Goal: Task Accomplishment & Management: Complete application form

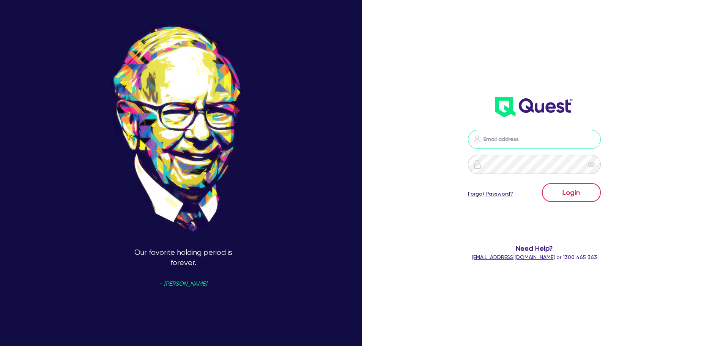
type input "leo.v@savvy.com.au"
click at [581, 200] on button "Login" at bounding box center [571, 192] width 59 height 19
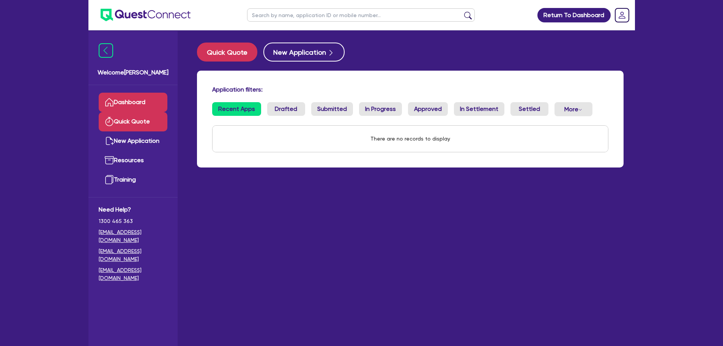
click at [158, 124] on link "Quick Quote" at bounding box center [133, 121] width 69 height 19
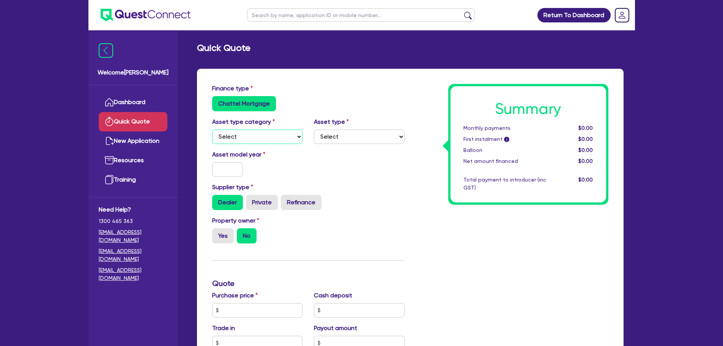
click at [251, 140] on select "Select Cars and light trucks Primary assets Secondary assets Tertiary assets" at bounding box center [257, 136] width 91 height 14
select select "PRIMARY_ASSETS"
click at [212, 129] on select "Select Cars and light trucks Primary assets Secondary assets Tertiary assets" at bounding box center [257, 136] width 91 height 14
click at [350, 131] on select "Select Heavy trucks over 4.5 tonne Trailers Bus and coaches Yellow goods and ex…" at bounding box center [359, 136] width 91 height 14
select select "HEAVY_TRUCKS"
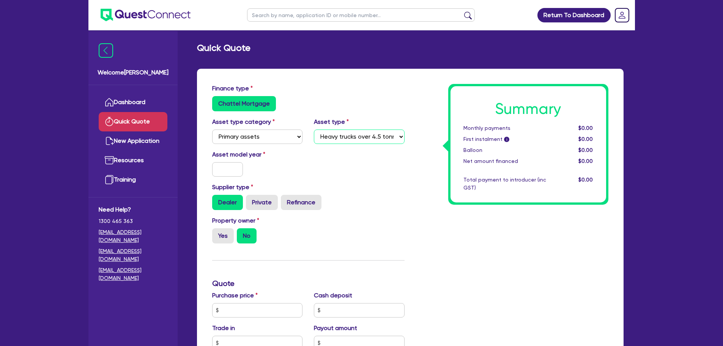
click at [314, 129] on select "Select Heavy trucks over 4.5 tonne Trailers Bus and coaches Yellow goods and ex…" at bounding box center [359, 136] width 91 height 14
click at [219, 178] on div "Asset model year" at bounding box center [308, 166] width 204 height 33
click at [230, 167] on input "text" at bounding box center [227, 169] width 31 height 14
type input "2015"
click at [353, 159] on div "Asset model year 2015" at bounding box center [308, 166] width 204 height 33
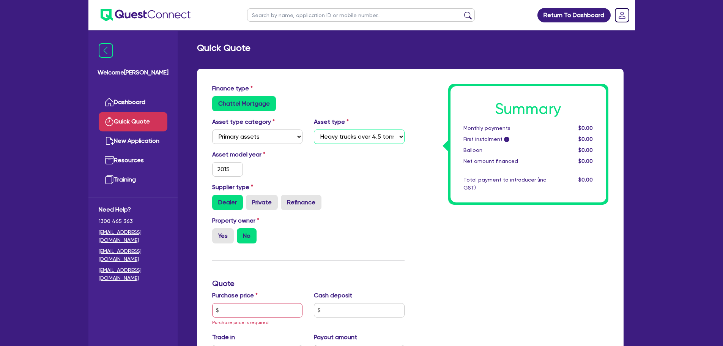
click at [360, 140] on select "Select Heavy trucks over 4.5 tonne Trailers Bus and coaches Yellow goods and ex…" at bounding box center [359, 136] width 91 height 14
select select "BUS_AND_COACHES"
click at [314, 129] on select "Select Heavy trucks over 4.5 tonne Trailers Bus and coaches Yellow goods and ex…" at bounding box center [359, 136] width 91 height 14
click at [360, 178] on div "Asset model year 2015" at bounding box center [308, 166] width 204 height 33
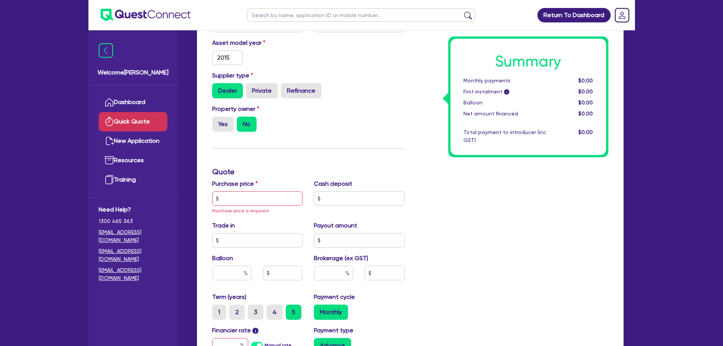
scroll to position [114, 0]
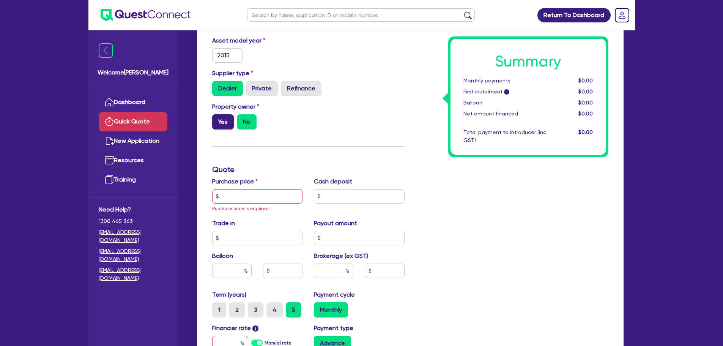
click at [219, 120] on label "Yes" at bounding box center [223, 121] width 22 height 15
click at [217, 119] on input "Yes" at bounding box center [214, 116] width 5 height 5
radio input "true"
click at [283, 129] on div "Yes No" at bounding box center [257, 121] width 91 height 15
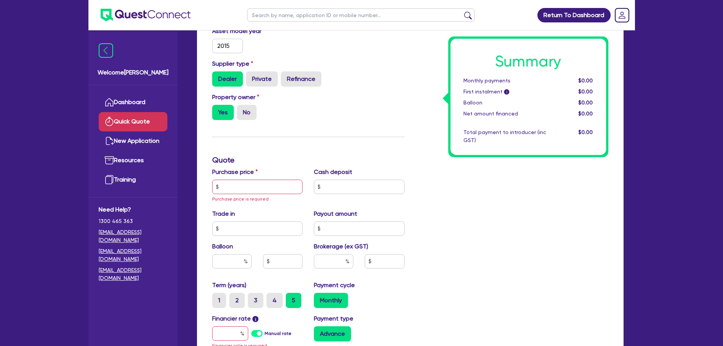
scroll to position [152, 0]
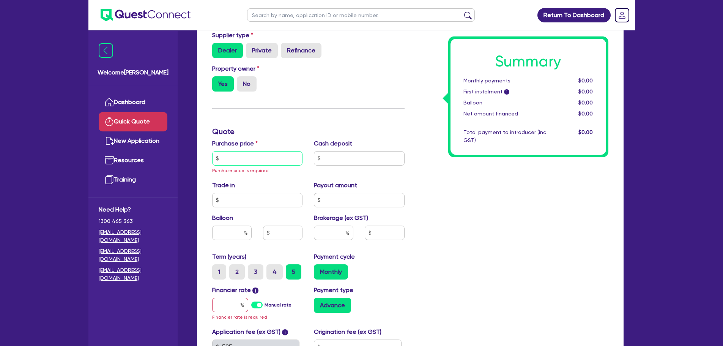
click at [281, 153] on input "text" at bounding box center [257, 158] width 91 height 14
click at [277, 164] on input "text" at bounding box center [257, 158] width 91 height 14
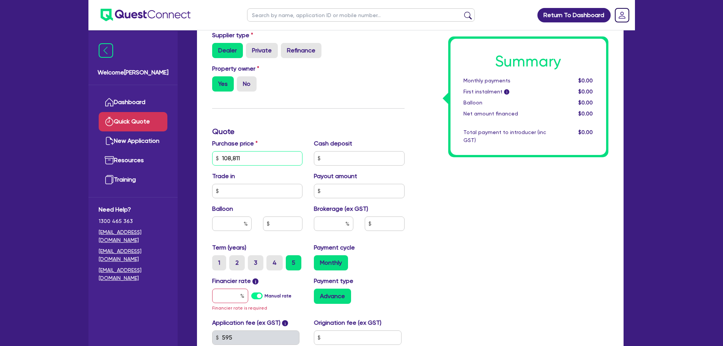
type input "108,811"
click at [444, 177] on div "Summary Monthly payments $0.00 First instalment i $0.00 Balloon $0.00 Net amoun…" at bounding box center [512, 158] width 204 height 452
click at [344, 226] on input "text" at bounding box center [333, 223] width 39 height 14
type input "5"
click at [419, 270] on div "Summary Monthly payments $0.00 First instalment i $0.00 Balloon $0.00 Net amoun…" at bounding box center [512, 158] width 204 height 452
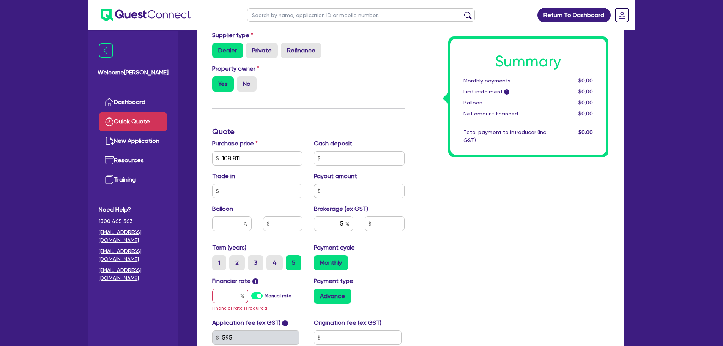
click at [241, 305] on span "Financier rate is required" at bounding box center [239, 307] width 55 height 5
click at [228, 291] on input "text" at bounding box center [230, 295] width 36 height 14
type input "1"
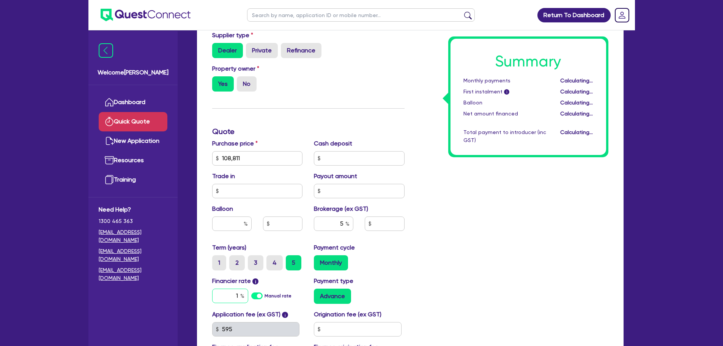
type input "5,440.55"
type input "17.95"
type input "5,440.55"
click at [449, 240] on div "Summary Monthly payments $1,960.66 First instalment i $2,615.16 Balloon $0.00 N…" at bounding box center [512, 154] width 204 height 444
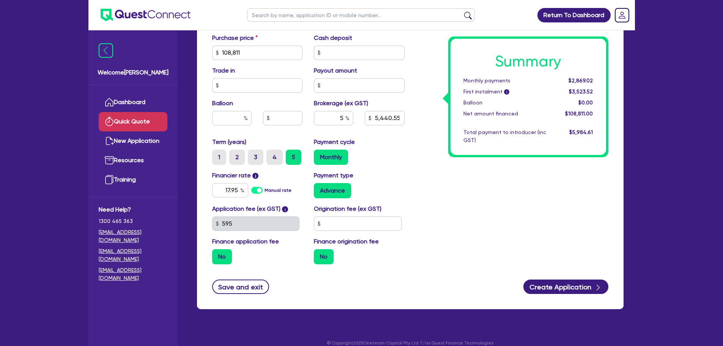
scroll to position [266, 0]
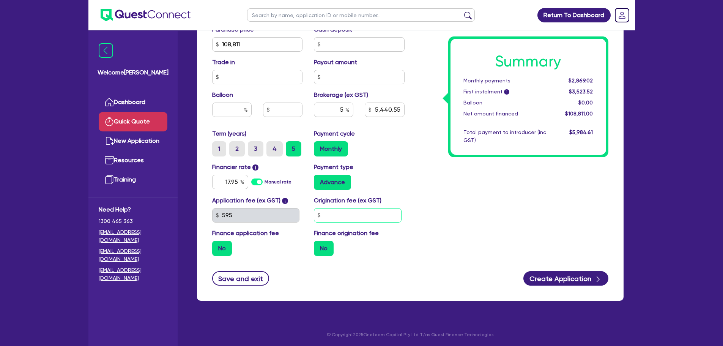
click at [371, 221] on input "text" at bounding box center [358, 215] width 88 height 14
type input "3,000"
type input "5,440.55"
click at [397, 284] on div "Save and exit Create Application" at bounding box center [410, 278] width 408 height 14
click at [388, 218] on input "3,000" at bounding box center [358, 215] width 88 height 14
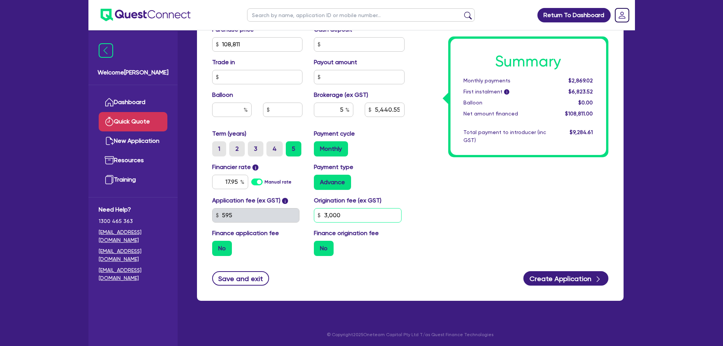
click at [388, 218] on input "3,000" at bounding box center [358, 215] width 88 height 14
click at [388, 217] on input "3,000" at bounding box center [358, 215] width 88 height 14
type input "5,440.55"
click at [542, 228] on div "Summary Monthly payments $2,869.02 First instalment i $6,823.52 Balloon $0.00 N…" at bounding box center [512, 40] width 204 height 444
click at [362, 213] on input "text" at bounding box center [358, 215] width 88 height 14
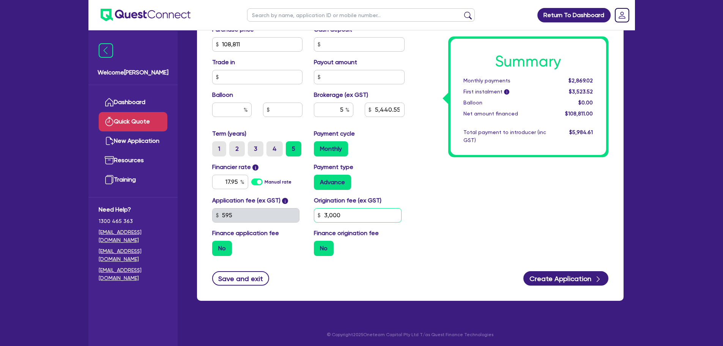
type input "3,000"
type input "5,440.55"
click at [376, 261] on div "Application fee (ex GST) i 595 Origination fee (ex GST) 3,000 Finance applicati…" at bounding box center [308, 229] width 204 height 66
click at [341, 247] on div "No" at bounding box center [359, 248] width 91 height 15
click at [247, 248] on div "No" at bounding box center [257, 248] width 91 height 15
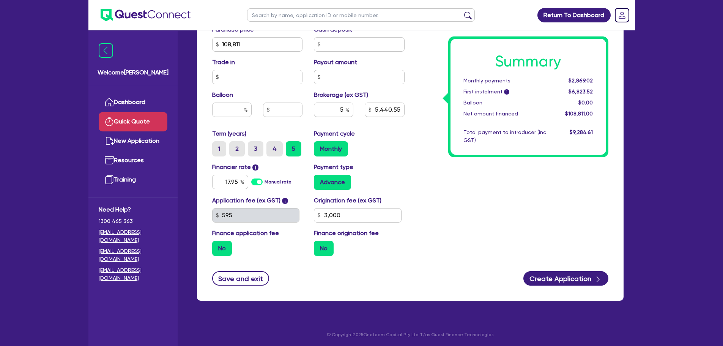
click at [219, 249] on label "No" at bounding box center [222, 248] width 20 height 15
click at [217, 246] on input "No" at bounding box center [214, 243] width 5 height 5
click at [242, 243] on div "No" at bounding box center [257, 248] width 91 height 15
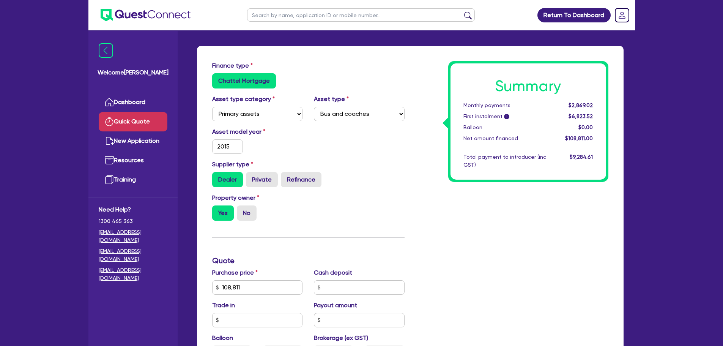
scroll to position [0, 0]
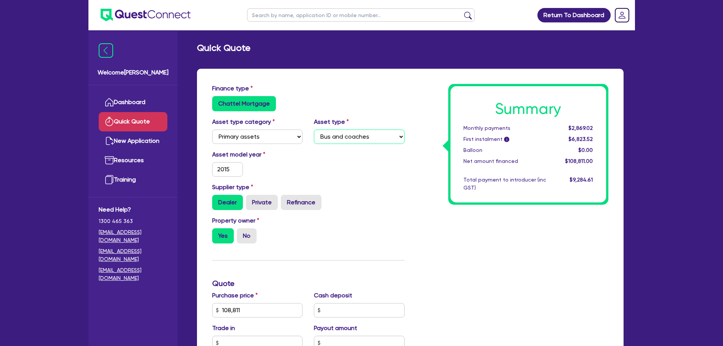
click at [356, 135] on select "Select Heavy trucks over 4.5 tonne Trailers Bus and coaches Yellow goods and ex…" at bounding box center [359, 136] width 91 height 14
click at [357, 143] on div "Asset type category Select Cars and light trucks Primary assets Secondary asset…" at bounding box center [308, 133] width 204 height 33
click at [357, 143] on select "Select Heavy trucks over 4.5 tonne Trailers Bus and coaches Yellow goods and ex…" at bounding box center [359, 136] width 91 height 14
select select "HEAVY_TRUCKS"
click at [314, 129] on select "Select Heavy trucks over 4.5 tonne Trailers Bus and coaches Yellow goods and ex…" at bounding box center [359, 136] width 91 height 14
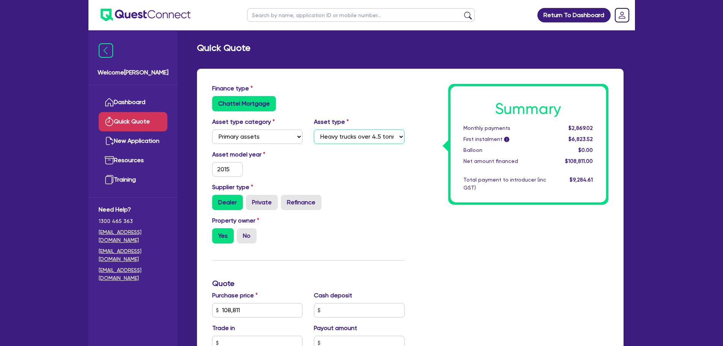
type input "5,440.55"
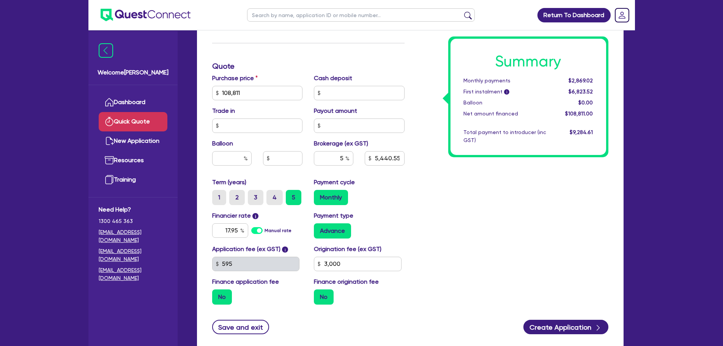
scroll to position [228, 0]
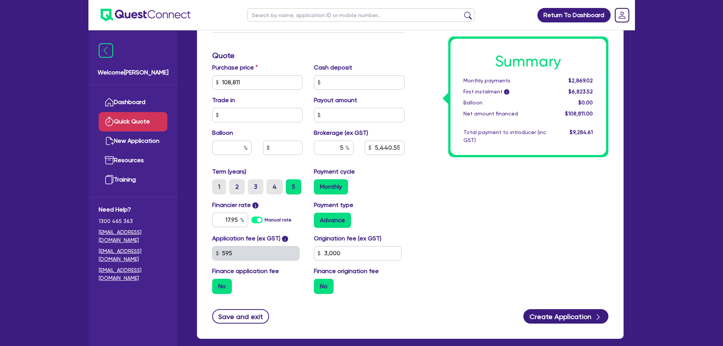
click at [222, 287] on label "No" at bounding box center [222, 286] width 20 height 15
click at [217, 284] on input "No" at bounding box center [214, 281] width 5 height 5
click at [222, 287] on label "No" at bounding box center [222, 286] width 20 height 15
click at [217, 284] on input "No" at bounding box center [214, 281] width 5 height 5
click at [222, 287] on label "No" at bounding box center [222, 286] width 20 height 15
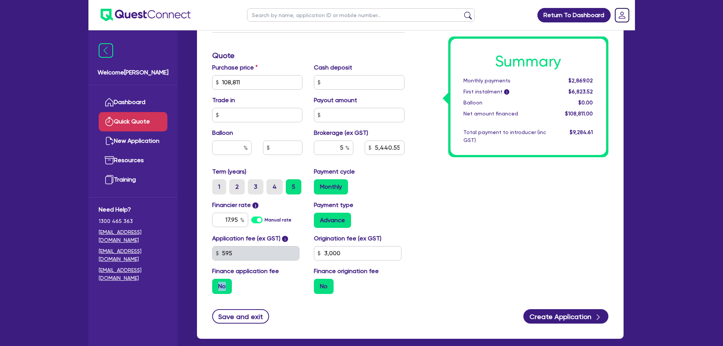
click at [217, 284] on input "No" at bounding box center [214, 281] width 5 height 5
click at [322, 292] on label "No" at bounding box center [324, 286] width 20 height 15
click at [319, 284] on input "No" at bounding box center [316, 281] width 5 height 5
click at [328, 290] on label "No" at bounding box center [324, 286] width 20 height 15
click at [319, 284] on input "No" at bounding box center [316, 281] width 5 height 5
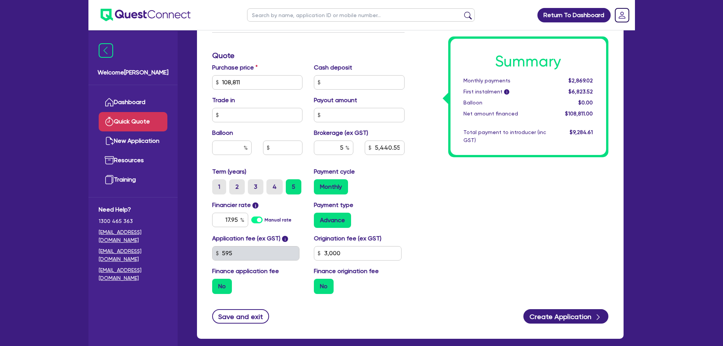
click at [219, 284] on label "No" at bounding box center [222, 286] width 20 height 15
click at [217, 284] on input "No" at bounding box center [214, 281] width 5 height 5
click at [503, 239] on div "Summary Monthly payments $2,869.02 First instalment i $6,823.52 Balloon $0.00 N…" at bounding box center [512, 78] width 204 height 444
drag, startPoint x: 590, startPoint y: 76, endPoint x: 579, endPoint y: 80, distance: 11.9
click at [579, 80] on div "Summary Monthly payments $2,869.02 First instalment i $6,823.52 Balloon $0.00 N…" at bounding box center [529, 97] width 156 height 116
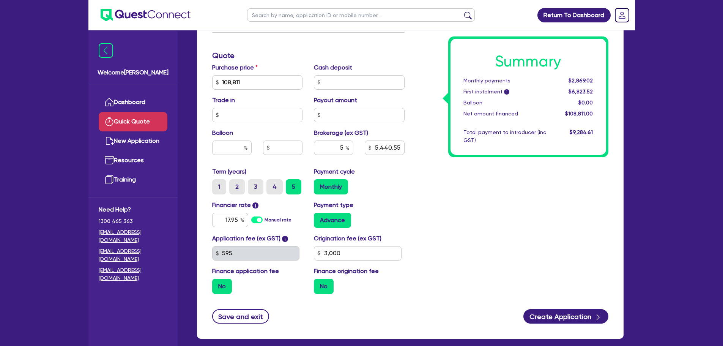
click at [424, 201] on div "Summary Monthly payments $2,869.02 First instalment i $6,823.52 Balloon $0.00 N…" at bounding box center [512, 78] width 204 height 444
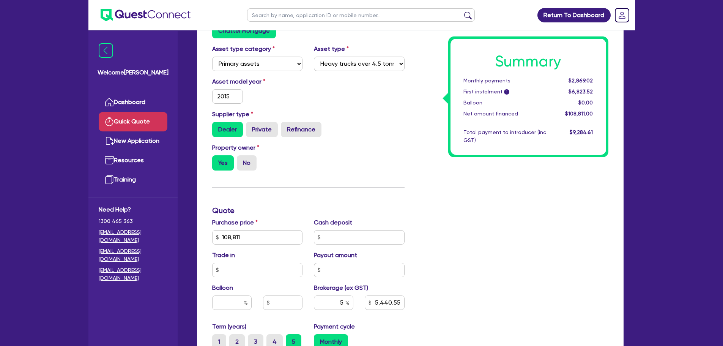
scroll to position [0, 0]
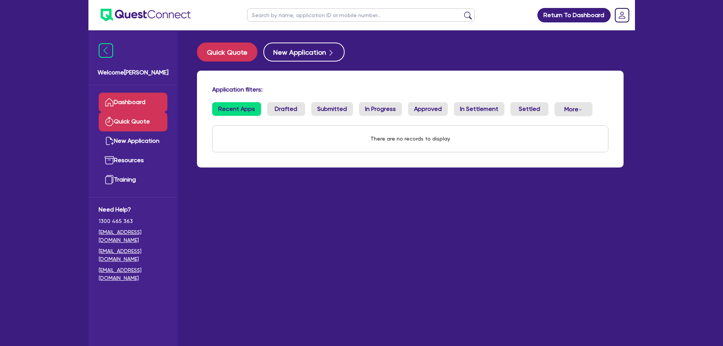
click at [127, 120] on link "Quick Quote" at bounding box center [133, 121] width 69 height 19
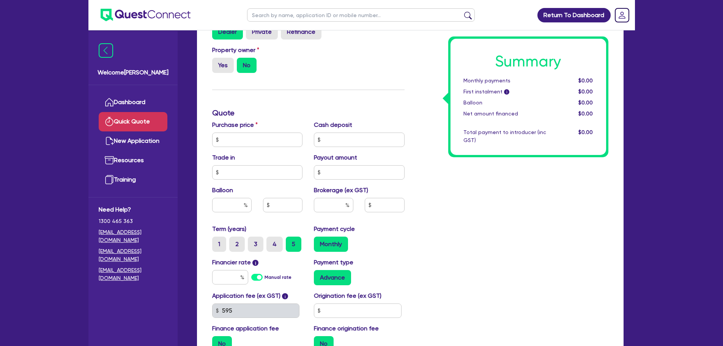
scroll to position [267, 0]
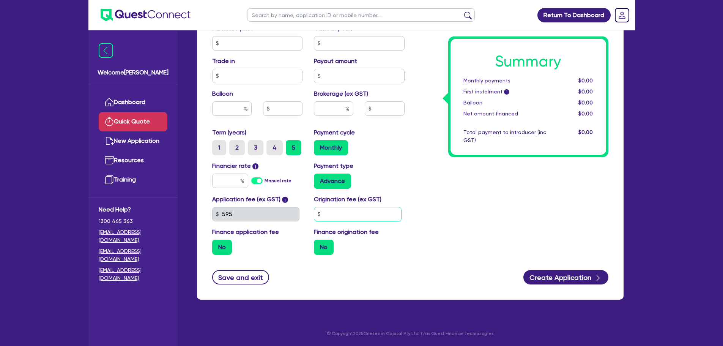
click at [380, 214] on input "text" at bounding box center [358, 214] width 88 height 14
type input "3,000"
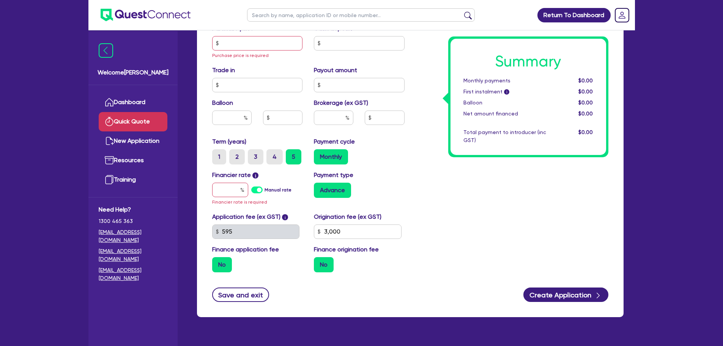
click at [535, 230] on div "Summary Monthly payments $0.00 First instalment i $0.00 Balloon $0.00 Net amoun…" at bounding box center [512, 47] width 204 height 461
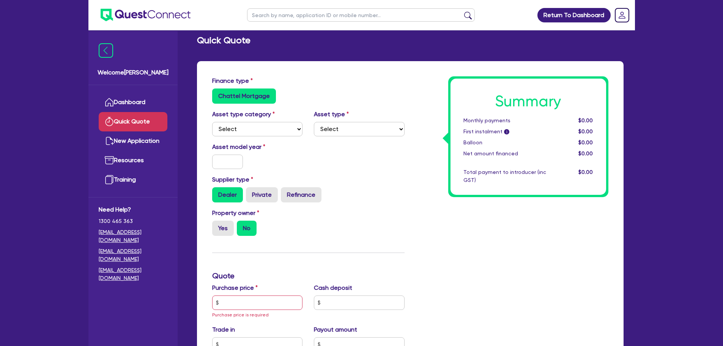
scroll to position [1, 0]
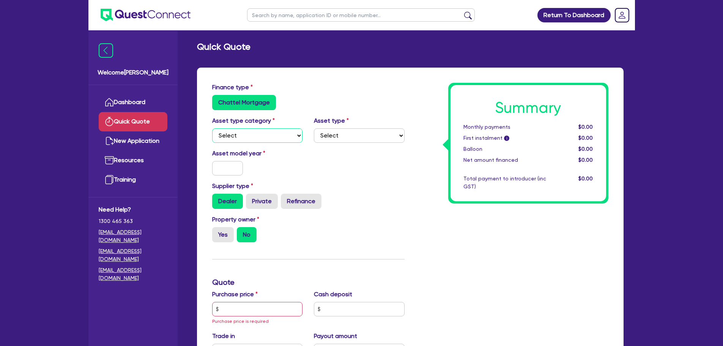
click at [236, 137] on select "Select Cars and light trucks Primary assets Secondary assets Tertiary assets" at bounding box center [257, 135] width 91 height 14
click at [212, 128] on select "Select Cars and light trucks Primary assets Secondary assets Tertiary assets" at bounding box center [257, 135] width 91 height 14
click at [352, 130] on select "Select Passenger vehicles Vans and utes Light trucks up to 4.5 tonne" at bounding box center [359, 135] width 91 height 14
click at [274, 135] on select "Select Cars and light trucks Primary assets Secondary assets Tertiary assets" at bounding box center [257, 135] width 91 height 14
select select "PRIMARY_ASSETS"
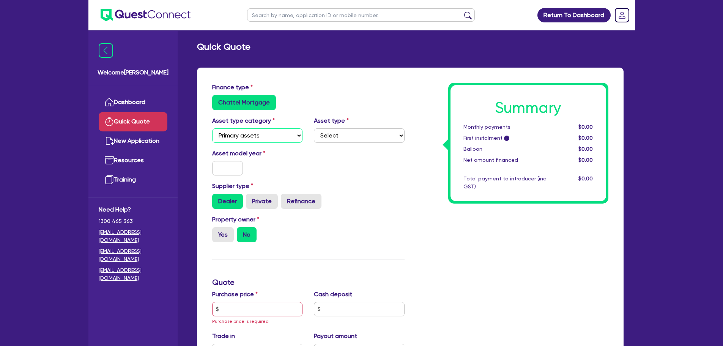
click at [212, 128] on select "Select Cars and light trucks Primary assets Secondary assets Tertiary assets" at bounding box center [257, 135] width 91 height 14
click at [350, 135] on select "Select Heavy trucks over 4.5 tonne Trailers Bus and coaches Yellow goods and ex…" at bounding box center [359, 135] width 91 height 14
select select "HEAVY_TRUCKS"
click at [314, 128] on select "Select Heavy trucks over 4.5 tonne Trailers Bus and coaches Yellow goods and ex…" at bounding box center [359, 135] width 91 height 14
click at [223, 167] on input "text" at bounding box center [227, 168] width 31 height 14
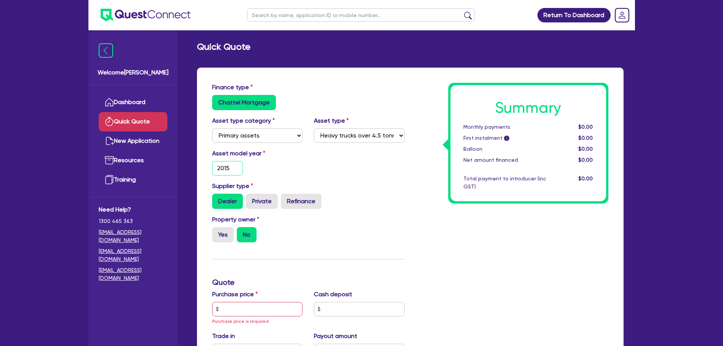
type input "2015"
click at [456, 251] on div "Summary Monthly payments $0.00 First instalment i $0.00 Balloon $0.00 Net amoun…" at bounding box center [512, 313] width 204 height 461
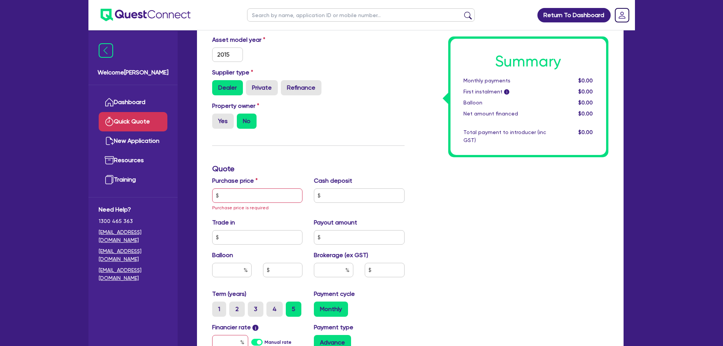
scroll to position [115, 0]
drag, startPoint x: 230, startPoint y: 129, endPoint x: 227, endPoint y: 124, distance: 6.1
click at [227, 126] on div "Property owner Yes No" at bounding box center [308, 117] width 204 height 33
click at [227, 124] on label "Yes" at bounding box center [223, 120] width 22 height 15
click at [217, 118] on input "Yes" at bounding box center [214, 115] width 5 height 5
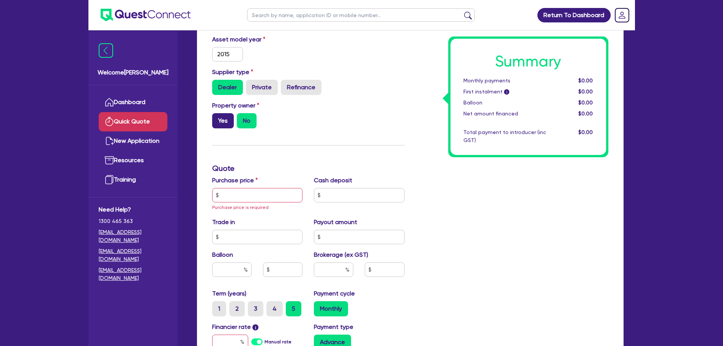
radio input "true"
click at [264, 191] on input "text" at bounding box center [257, 195] width 91 height 14
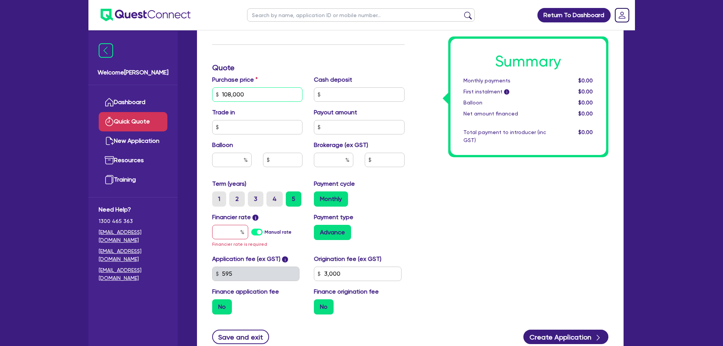
scroll to position [229, 0]
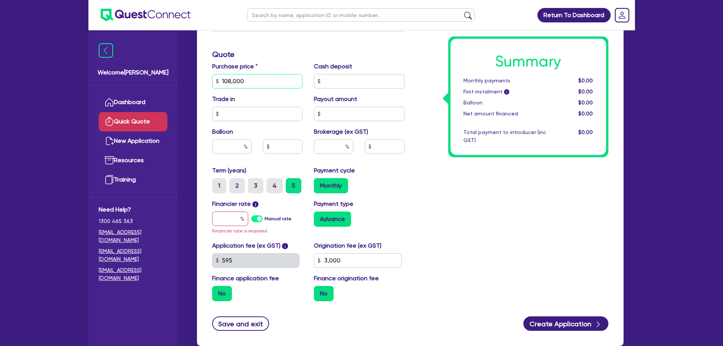
type input "108,000"
click at [230, 222] on input "text" at bounding box center [230, 218] width 36 height 14
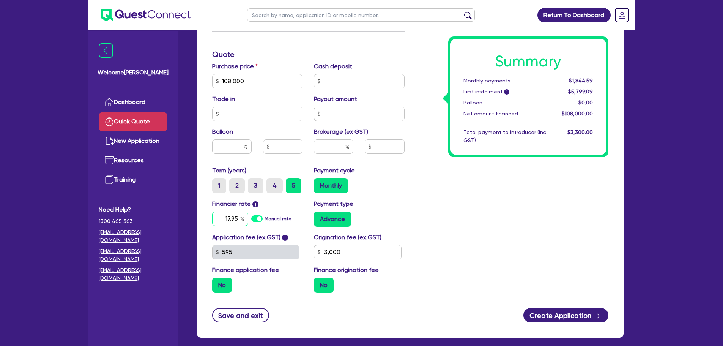
type input "17.95"
click at [454, 224] on div "Summary Monthly payments $1,844.59 First instalment i $5,799.09 Balloon $0.00 N…" at bounding box center [512, 77] width 204 height 444
click at [245, 284] on div "No" at bounding box center [257, 284] width 91 height 15
click at [351, 252] on input "3,000" at bounding box center [358, 252] width 88 height 14
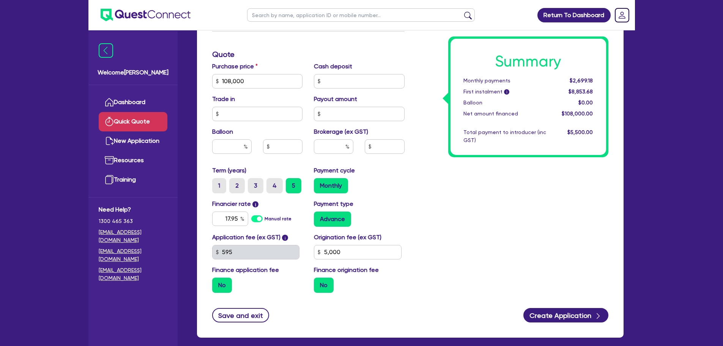
click at [511, 225] on div "Summary Monthly payments $2,699.18 First instalment i $8,853.68 Balloon $0.00 N…" at bounding box center [512, 77] width 204 height 444
click at [515, 227] on div "Summary Monthly payments $2,699.18 First instalment i $8,853.68 Balloon $0.00 N…" at bounding box center [512, 77] width 204 height 444
click at [516, 228] on div "Summary Monthly payments $2,699.18 First instalment i $8,853.68 Balloon $0.00 N…" at bounding box center [512, 77] width 204 height 444
click at [350, 248] on input "5,000" at bounding box center [358, 252] width 88 height 14
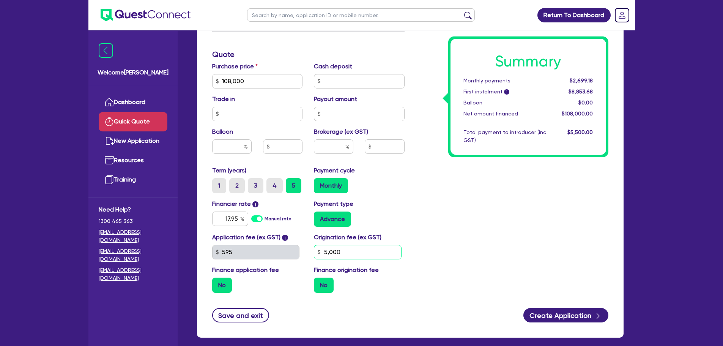
click at [351, 249] on input "5,000" at bounding box center [358, 252] width 88 height 14
click at [485, 240] on div "Summary Monthly payments $2,699.18 First instalment i $8,853.68 Balloon $0.00 N…" at bounding box center [512, 77] width 204 height 444
click at [487, 238] on div "Summary Monthly payments $2,699.18 First instalment i $4,453.68 Balloon $0.00 N…" at bounding box center [512, 77] width 204 height 444
click at [388, 254] on input "1,000" at bounding box center [358, 252] width 88 height 14
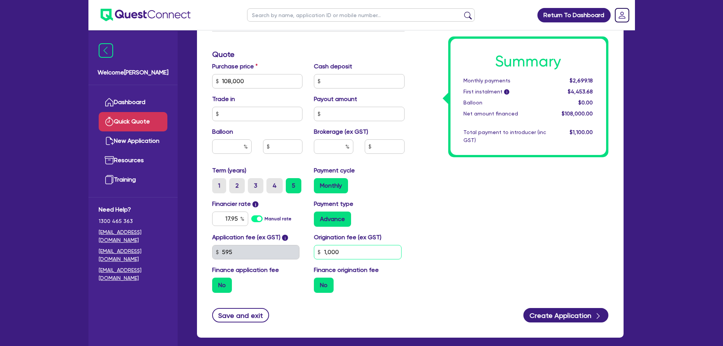
click at [388, 254] on input "1,000" at bounding box center [358, 252] width 88 height 14
type input "800"
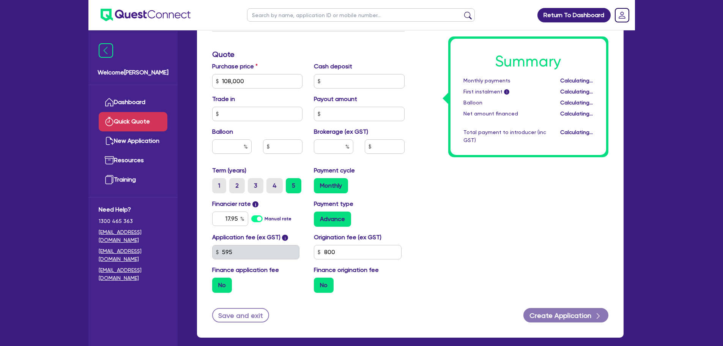
click at [457, 240] on div "Summary Monthly payments Calculating... First instalment i Calculating... Ballo…" at bounding box center [512, 77] width 204 height 444
click at [317, 281] on input "No" at bounding box center [316, 279] width 5 height 5
click at [318, 281] on input "No" at bounding box center [316, 279] width 5 height 5
click at [325, 280] on label "No" at bounding box center [324, 284] width 20 height 15
click at [319, 280] on input "No" at bounding box center [316, 279] width 5 height 5
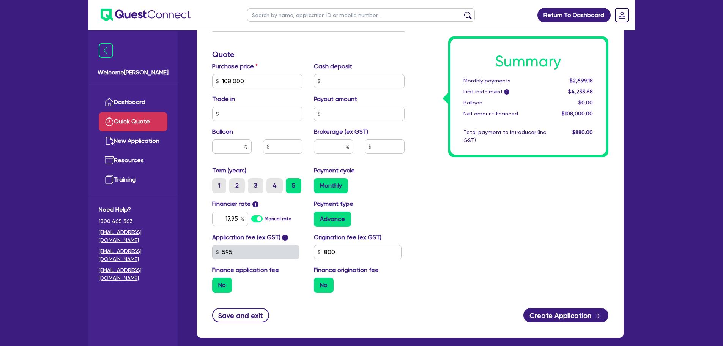
click at [326, 280] on label "No" at bounding box center [324, 284] width 20 height 15
click at [319, 280] on input "No" at bounding box center [316, 279] width 5 height 5
